Goal: Communication & Community: Answer question/provide support

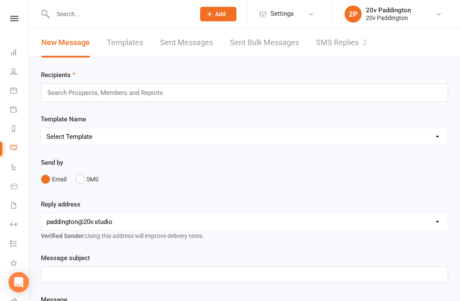
click at [381, 1] on li "2P 20v Paddington 20v Paddington My profile My subscription Help Terms & condit…" at bounding box center [396, 14] width 128 height 28
click at [349, 47] on link "SMS Replies 2" at bounding box center [341, 42] width 51 height 29
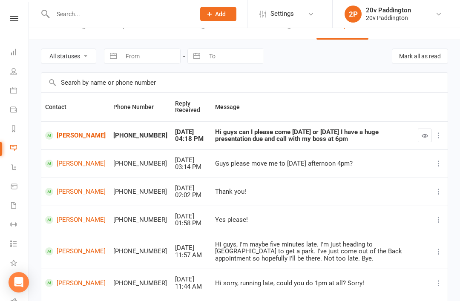
scroll to position [20, 0]
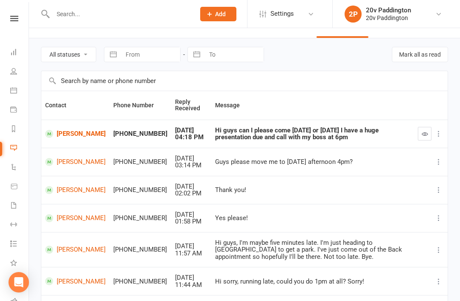
click at [58, 144] on td "[PERSON_NAME]" at bounding box center [75, 134] width 68 height 28
click at [72, 138] on link "[PERSON_NAME]" at bounding box center [75, 134] width 60 height 8
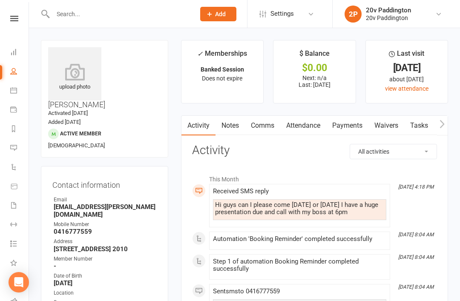
click at [267, 123] on link "Comms" at bounding box center [262, 126] width 35 height 20
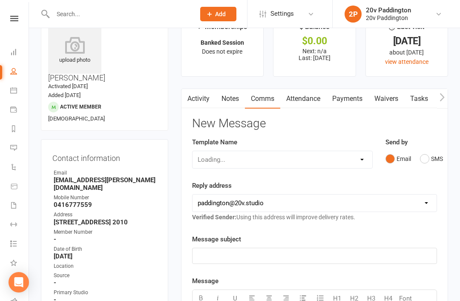
scroll to position [27, 0]
click at [426, 153] on button "SMS" at bounding box center [431, 158] width 23 height 16
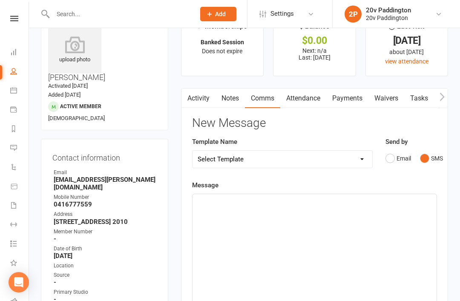
click at [356, 237] on div "﻿" at bounding box center [315, 258] width 244 height 128
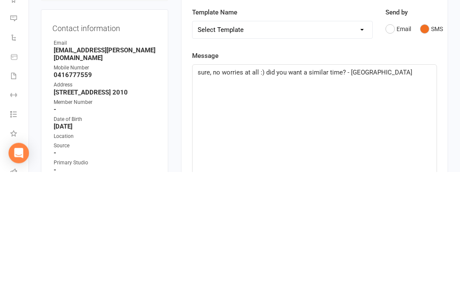
click at [452, 96] on main "✓ Memberships Banked Session Does not expire $ Balance $0.00 Next: n/a Last: [D…" at bounding box center [315, 281] width 280 height 537
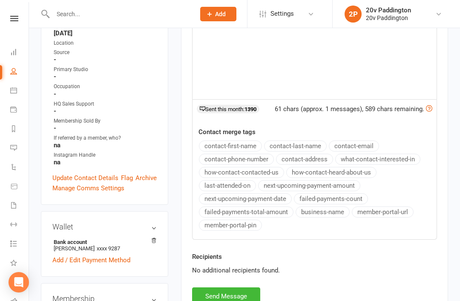
scroll to position [294, 0]
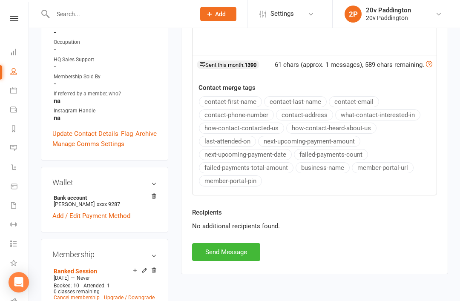
click at [234, 251] on button "Send Message" at bounding box center [226, 252] width 68 height 18
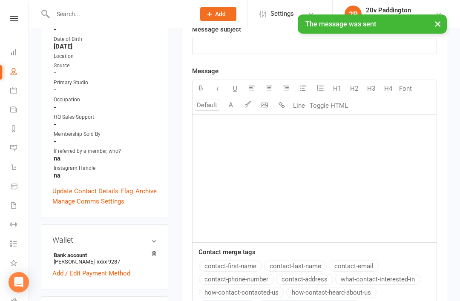
scroll to position [0, 0]
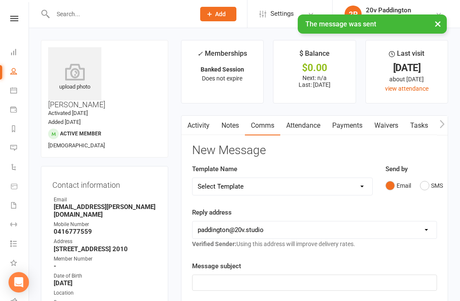
click at [28, 141] on link "Messages 2" at bounding box center [19, 148] width 19 height 19
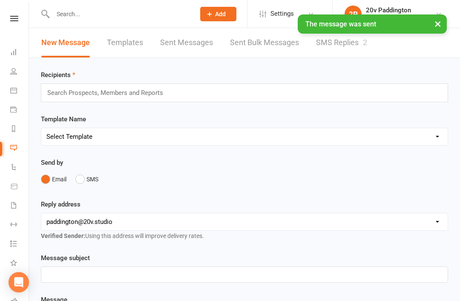
click at [344, 45] on link "SMS Replies 2" at bounding box center [341, 42] width 51 height 29
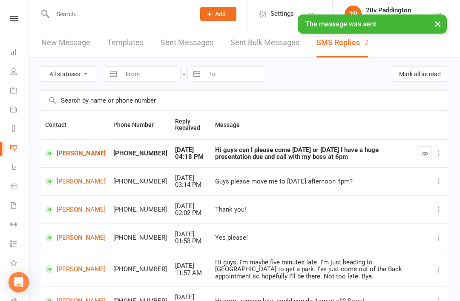
click at [429, 153] on button "button" at bounding box center [425, 154] width 14 height 14
